Goal: Transaction & Acquisition: Purchase product/service

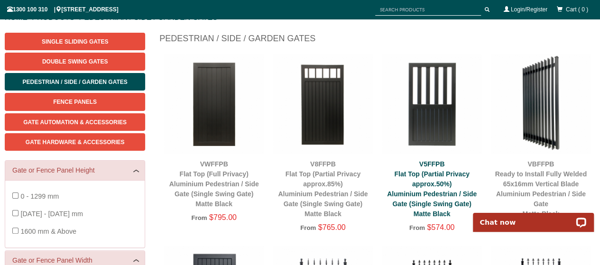
scroll to position [142, 0]
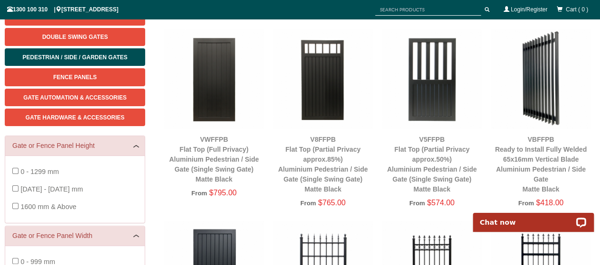
click at [532, 92] on img at bounding box center [541, 79] width 100 height 100
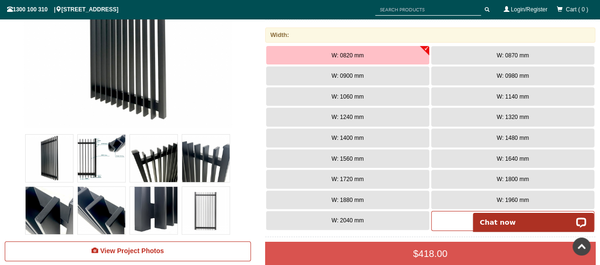
scroll to position [261, 0]
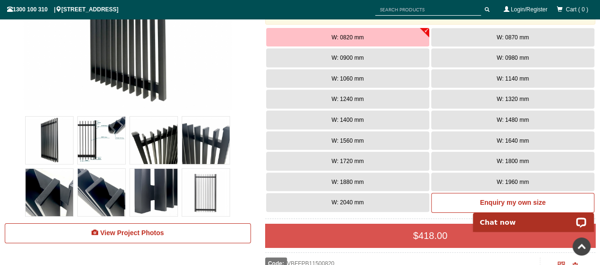
click at [365, 101] on button "W: 1240 mm" at bounding box center [347, 99] width 163 height 19
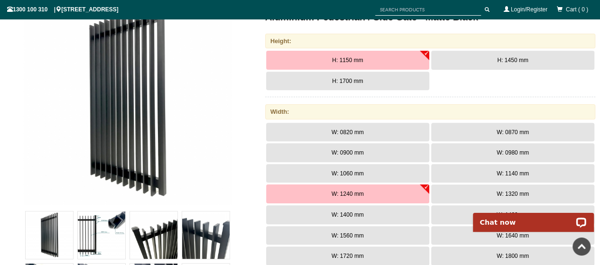
scroll to position [0, 0]
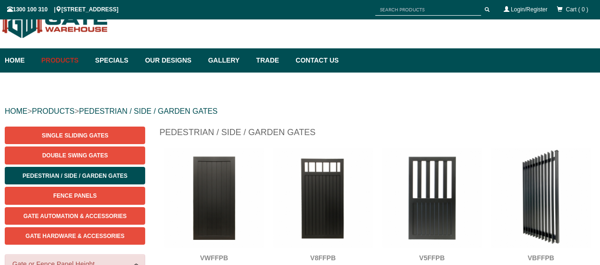
scroll to position [142, 0]
